Goal: Task Accomplishment & Management: Use online tool/utility

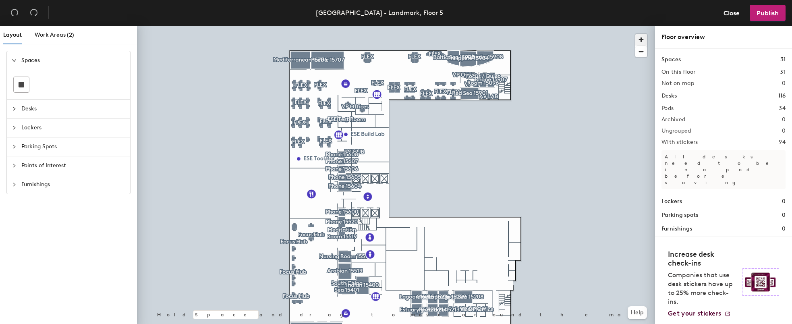
click at [640, 40] on span "button" at bounding box center [641, 40] width 12 height 12
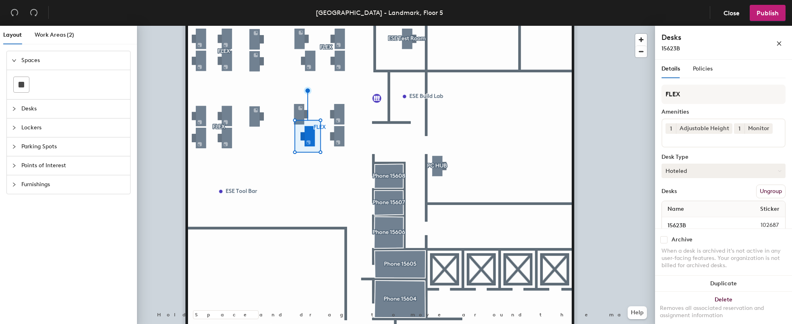
click at [720, 171] on button "Hoteled" at bounding box center [723, 171] width 124 height 15
click at [701, 194] on div "Assigned" at bounding box center [702, 196] width 81 height 12
click at [769, 12] on span "Publish" at bounding box center [768, 13] width 22 height 8
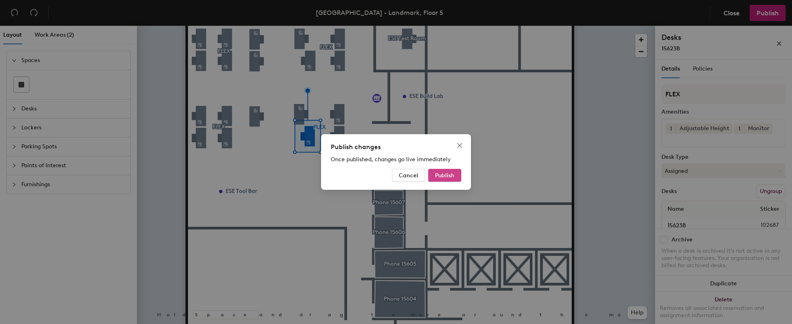
click at [456, 172] on button "Publish" at bounding box center [444, 175] width 33 height 13
